Goal: Communication & Community: Ask a question

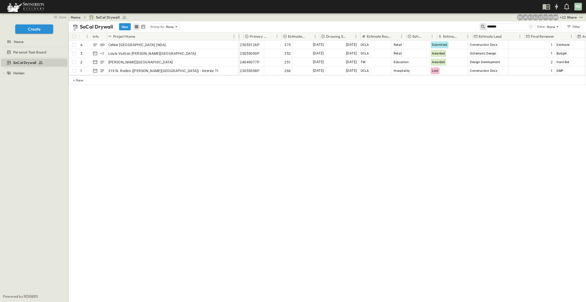
scroll to position [0, 147]
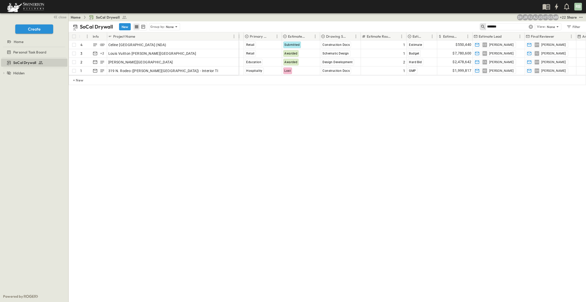
click at [529, 25] on icon at bounding box center [530, 26] width 5 height 5
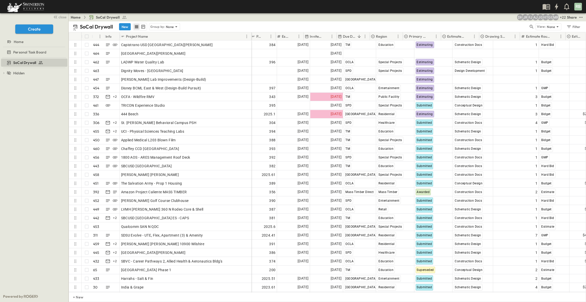
scroll to position [0, 0]
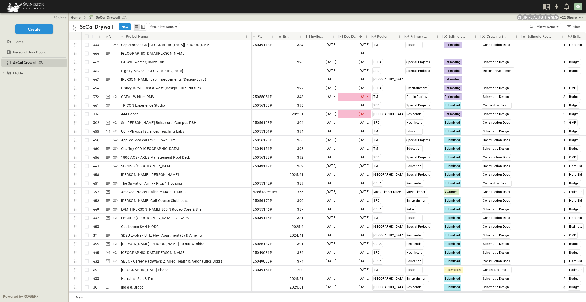
click at [351, 38] on p "Due Date" at bounding box center [350, 36] width 12 height 5
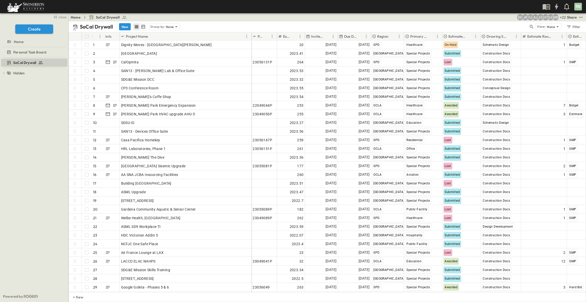
click at [350, 36] on p "Due Date" at bounding box center [350, 36] width 12 height 5
click at [359, 36] on icon "Sort" at bounding box center [360, 36] width 3 height 3
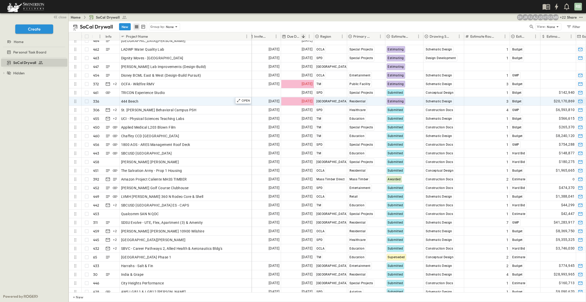
scroll to position [0, 57]
